Goal: Task Accomplishment & Management: Manage account settings

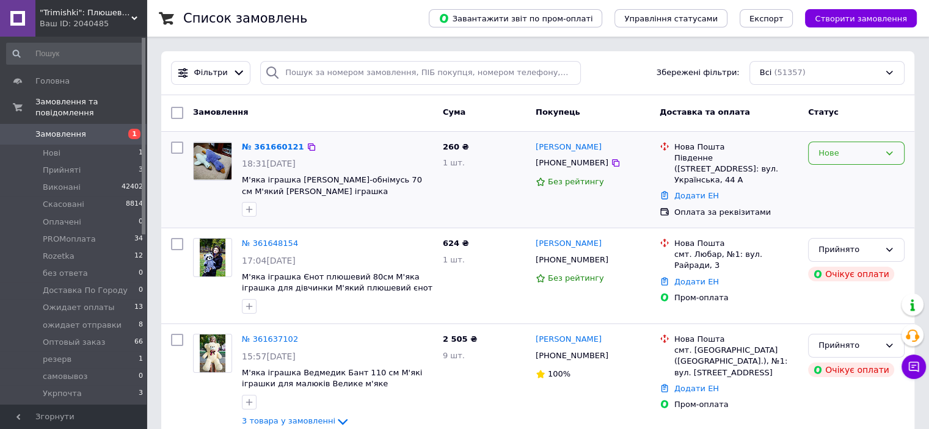
click at [847, 150] on div "Нове" at bounding box center [848, 153] width 61 height 13
drag, startPoint x: 845, startPoint y: 181, endPoint x: 808, endPoint y: 176, distance: 37.5
click at [845, 181] on li "Прийнято" at bounding box center [855, 178] width 95 height 23
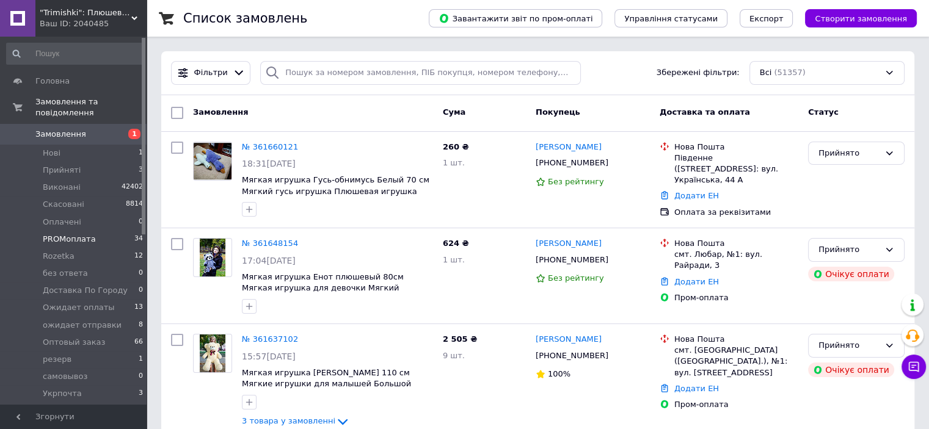
click at [78, 234] on span "PROMоплата" at bounding box center [69, 239] width 53 height 11
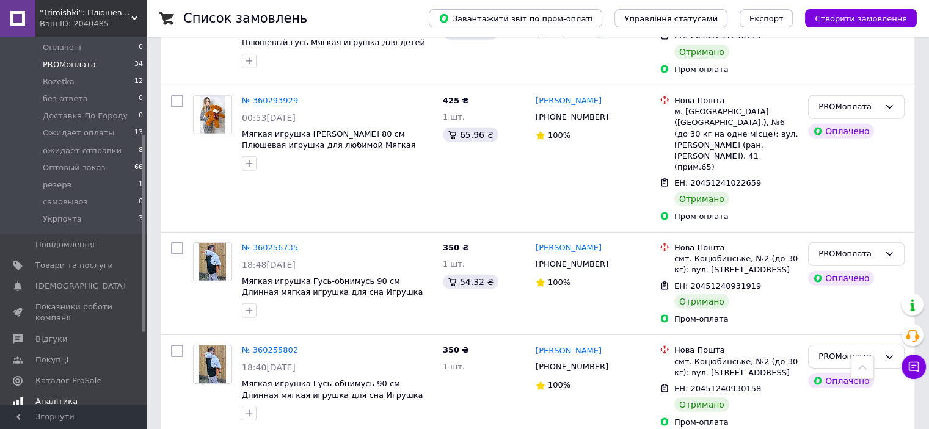
scroll to position [183, 0]
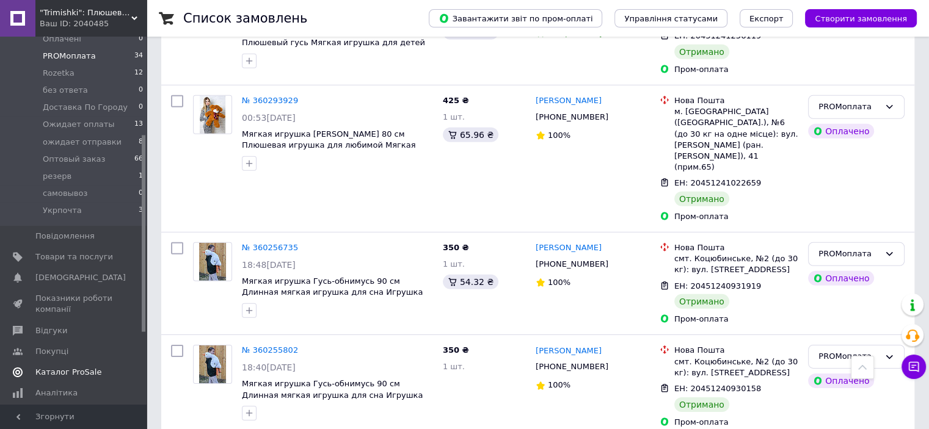
click at [77, 367] on span "Каталог ProSale" at bounding box center [68, 372] width 66 height 11
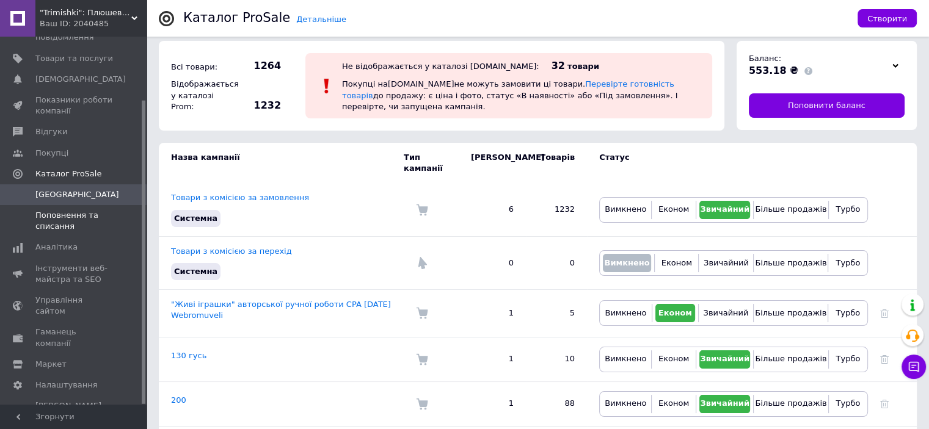
scroll to position [122, 0]
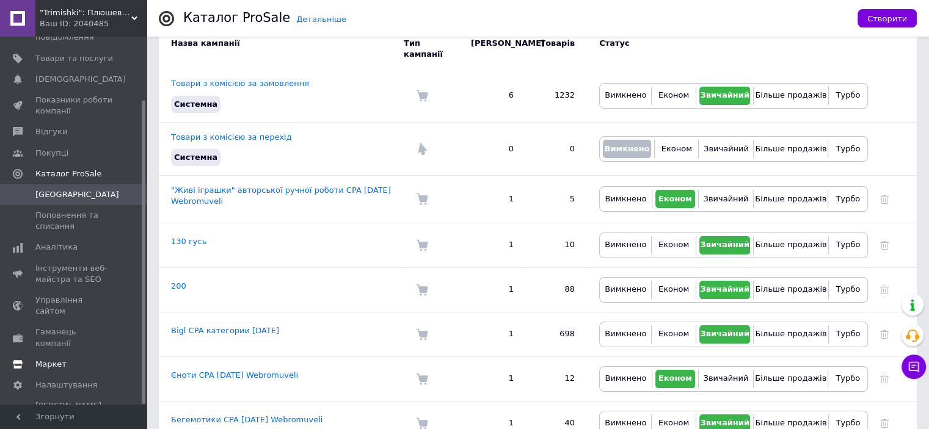
click at [60, 354] on link "Маркет" at bounding box center [75, 364] width 150 height 21
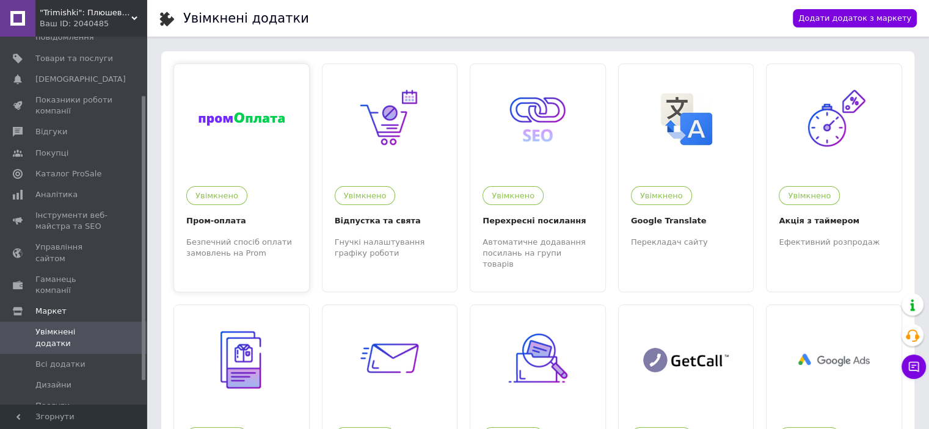
click at [250, 128] on div at bounding box center [241, 119] width 135 height 110
